Goal: Task Accomplishment & Management: Complete application form

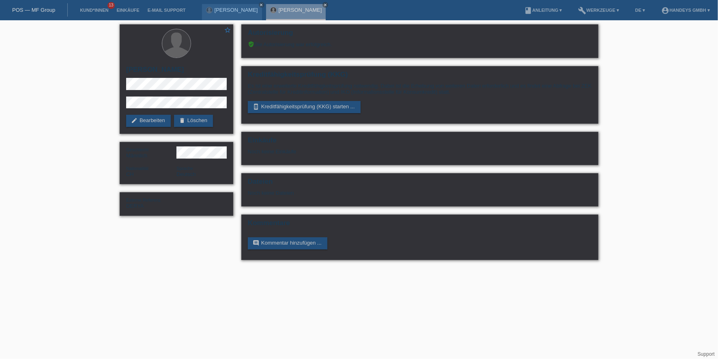
click at [95, 6] on li "Kund*innen 13" at bounding box center [94, 10] width 37 height 21
click at [106, 10] on link "Kund*innen" at bounding box center [94, 10] width 37 height 5
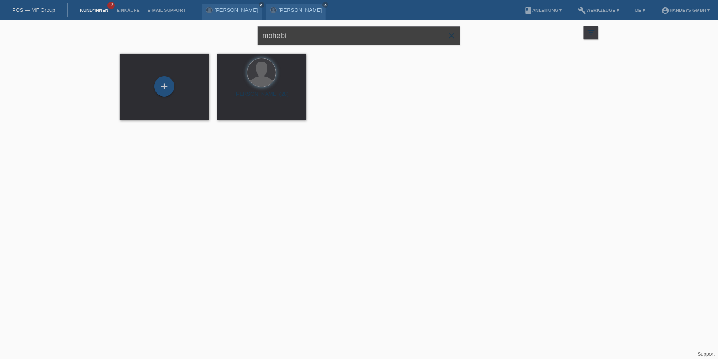
drag, startPoint x: 318, startPoint y: 39, endPoint x: 188, endPoint y: 35, distance: 129.5
click at [188, 35] on div "mohebi close filter_list view_module Alle Kund*innen anzeigen star Markierte Ku…" at bounding box center [359, 34] width 487 height 29
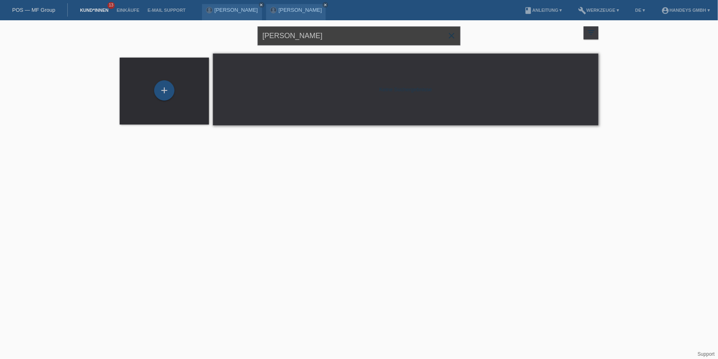
drag, startPoint x: 300, startPoint y: 42, endPoint x: 171, endPoint y: 32, distance: 129.7
click at [171, 32] on div "petrunenko close filter_list view_module Alle Kund*innen anzeigen star Markiert…" at bounding box center [359, 34] width 487 height 29
type input "nataliya"
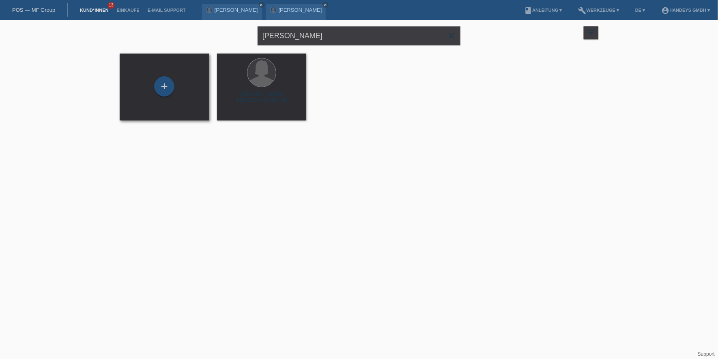
drag, startPoint x: 163, startPoint y: 82, endPoint x: 137, endPoint y: 54, distance: 37.9
click at [163, 82] on div "+" at bounding box center [164, 86] width 20 height 20
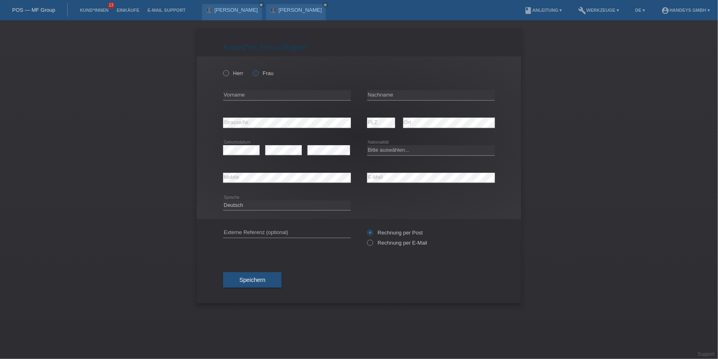
click at [252, 69] on icon at bounding box center [252, 69] width 0 height 0
click at [258, 74] on input "Frau" at bounding box center [255, 72] width 5 height 5
radio input "true"
click at [261, 99] on div "error Vorname" at bounding box center [287, 95] width 128 height 11
type input "[PERSON_NAME]"
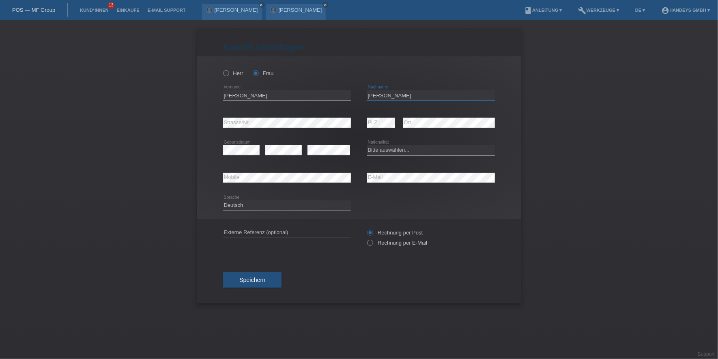
type input "[PERSON_NAME]"
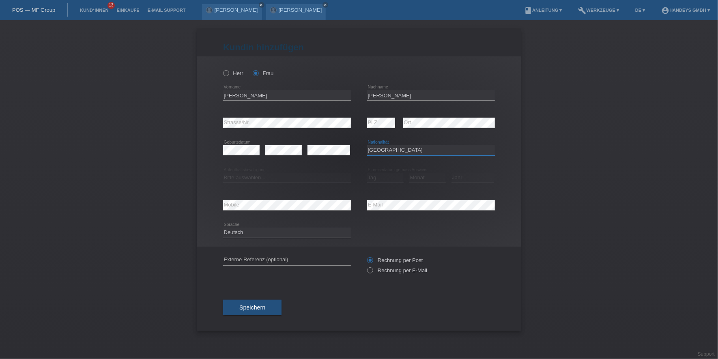
select select "UA"
click at [298, 178] on select "Bitte auswählen... C B B - Flüchtlingsstatus Andere" at bounding box center [287, 178] width 128 height 10
select select "C"
click at [223, 173] on select "Bitte auswählen... C B B - Flüchtlingsstatus Andere" at bounding box center [287, 178] width 128 height 10
click at [386, 175] on select "Tag 01 02 03 04 05 06 07 08 09 10 11" at bounding box center [385, 178] width 37 height 10
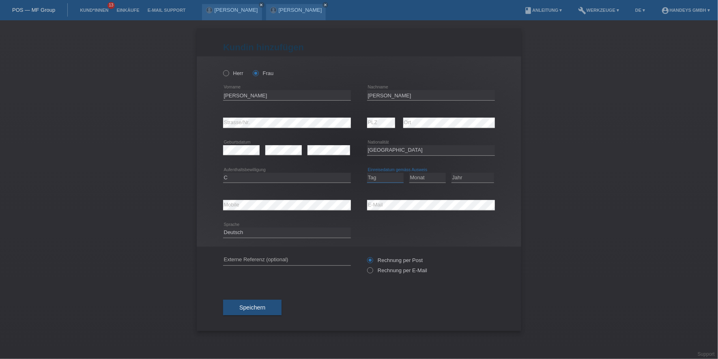
select select "05"
click at [367, 173] on select "Tag 01 02 03 04 05 06 07 08 09 10 11" at bounding box center [385, 178] width 37 height 10
click at [436, 179] on select "Monat 01 02 03 04 05 06 07 08 09 10 11" at bounding box center [427, 178] width 37 height 10
select select "10"
click at [409, 173] on select "Monat 01 02 03 04 05 06 07 08 09 10 11" at bounding box center [427, 178] width 37 height 10
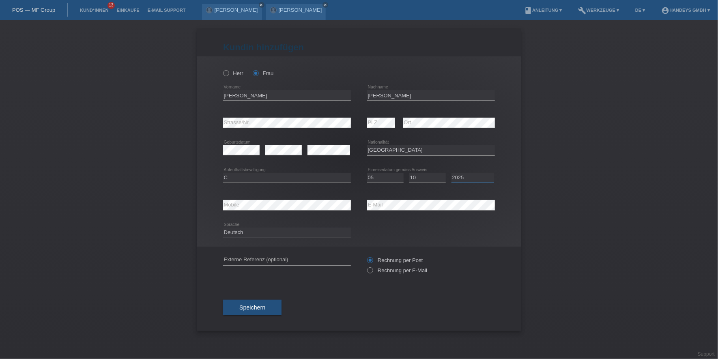
select select "2009"
click at [265, 264] on input "text" at bounding box center [287, 260] width 128 height 10
type input "E"
type input "DERYA"
click at [267, 279] on div "DERYA error Externe Referenz (optional) Rechnung per Post" at bounding box center [359, 265] width 272 height 37
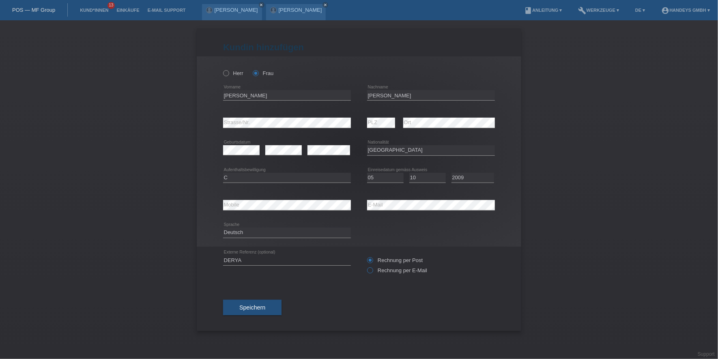
click at [400, 267] on label "Rechnung per E-Mail" at bounding box center [397, 270] width 60 height 6
click at [372, 267] on input "Rechnung per E-Mail" at bounding box center [369, 272] width 5 height 10
radio input "true"
click at [239, 305] on span "Speichern" at bounding box center [252, 307] width 26 height 6
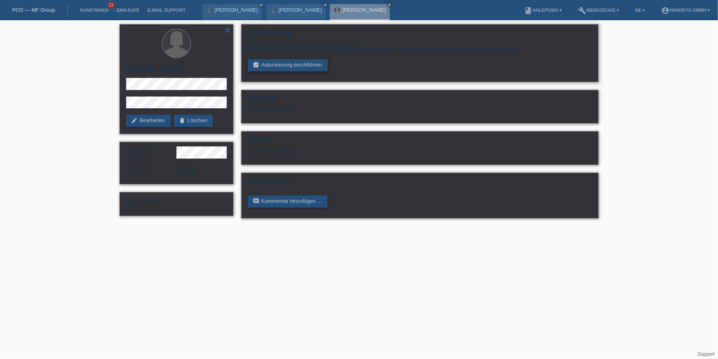
click at [277, 62] on link "assignment_turned_in Autorisierung durchführen" at bounding box center [288, 65] width 80 height 12
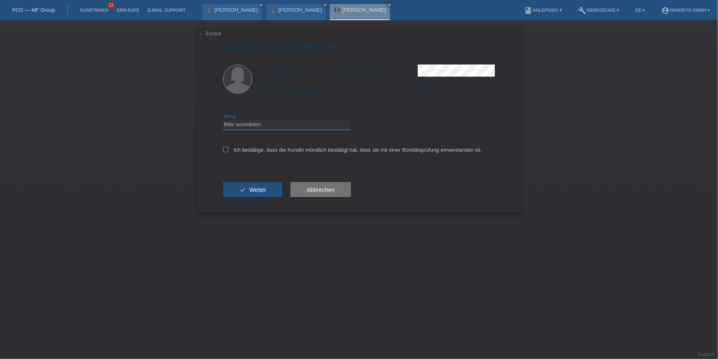
click at [259, 127] on select "Bitte auswählen CHF 1.00 - CHF 499.00 CHF 500.00 - CHF 1'999.00 CHF 2'000.00 - …" at bounding box center [287, 125] width 128 height 10
select select "3"
click at [223, 120] on select "Bitte auswählen CHF 1.00 - CHF 499.00 CHF 500.00 - CHF 1'999.00 CHF 2'000.00 - …" at bounding box center [287, 125] width 128 height 10
click at [263, 150] on label "Ich bestätige, dass die Kundin mündlich bestätigt hat, dass sie mit einer Bonit…" at bounding box center [352, 150] width 259 height 6
click at [228, 150] on input "Ich bestätige, dass die Kundin mündlich bestätigt hat, dass sie mit einer Bonit…" at bounding box center [225, 149] width 5 height 5
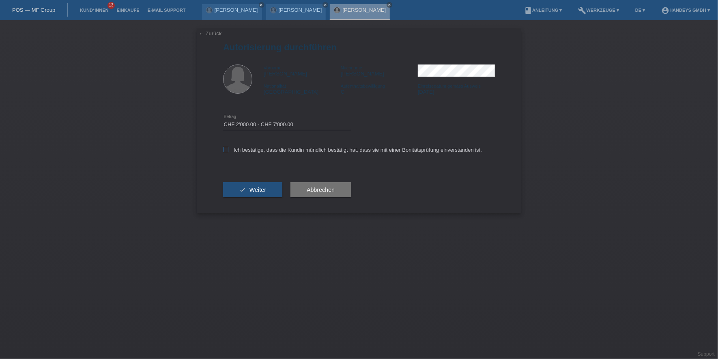
checkbox input "true"
click at [257, 188] on span "Weiter" at bounding box center [257, 190] width 17 height 6
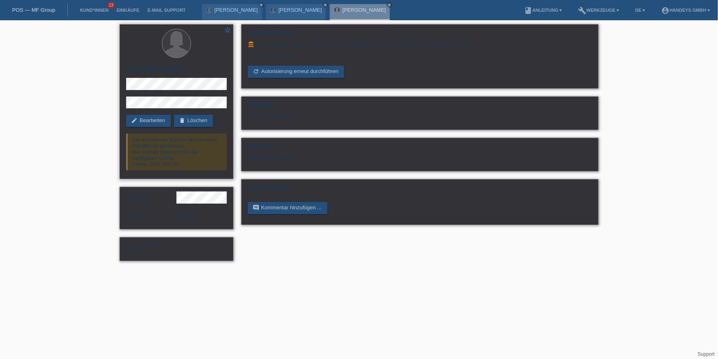
click at [144, 128] on div "star_border Nataliya Petrunenko edit Bearbeiten delete Löschen Wir können der K…" at bounding box center [177, 101] width 114 height 155
click at [146, 127] on div "star_border Nataliya Petrunenko edit Bearbeiten delete Löschen Wir können der K…" at bounding box center [177, 101] width 114 height 155
click at [151, 124] on link "edit Bearbeiten" at bounding box center [148, 121] width 45 height 12
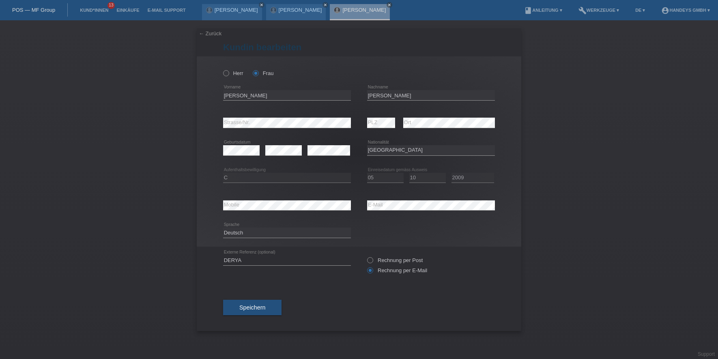
select select "UA"
select select "C"
select select "05"
select select "10"
select select "2009"
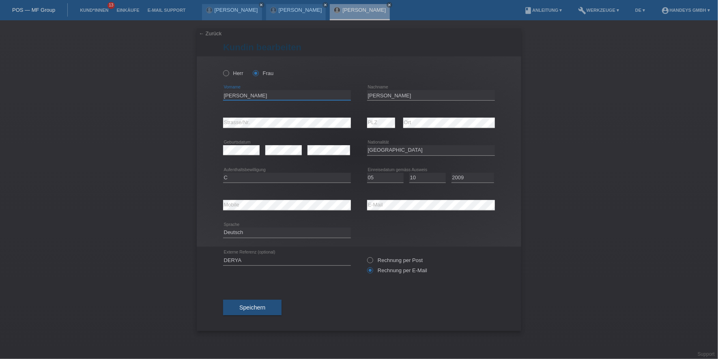
click at [236, 95] on input "[PERSON_NAME]" at bounding box center [287, 95] width 128 height 10
click at [378, 93] on input "[PERSON_NAME]" at bounding box center [431, 95] width 128 height 10
click at [226, 98] on input "[PERSON_NAME]" at bounding box center [287, 95] width 128 height 10
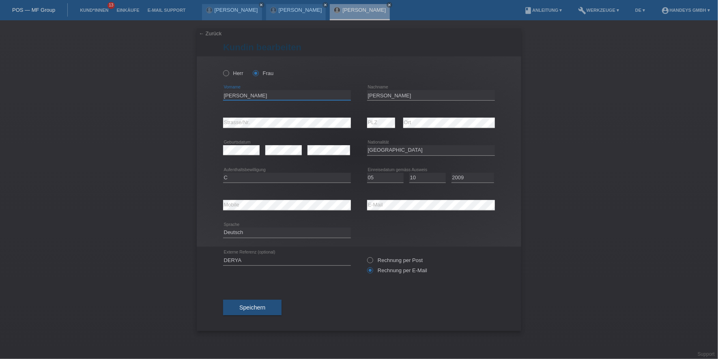
click at [226, 98] on input "[PERSON_NAME]" at bounding box center [287, 95] width 128 height 10
click at [323, 208] on div "error Mobile error E-Mail" at bounding box center [359, 205] width 272 height 28
click at [235, 214] on div "error Mobile" at bounding box center [287, 205] width 128 height 28
